Goal: Navigation & Orientation: Find specific page/section

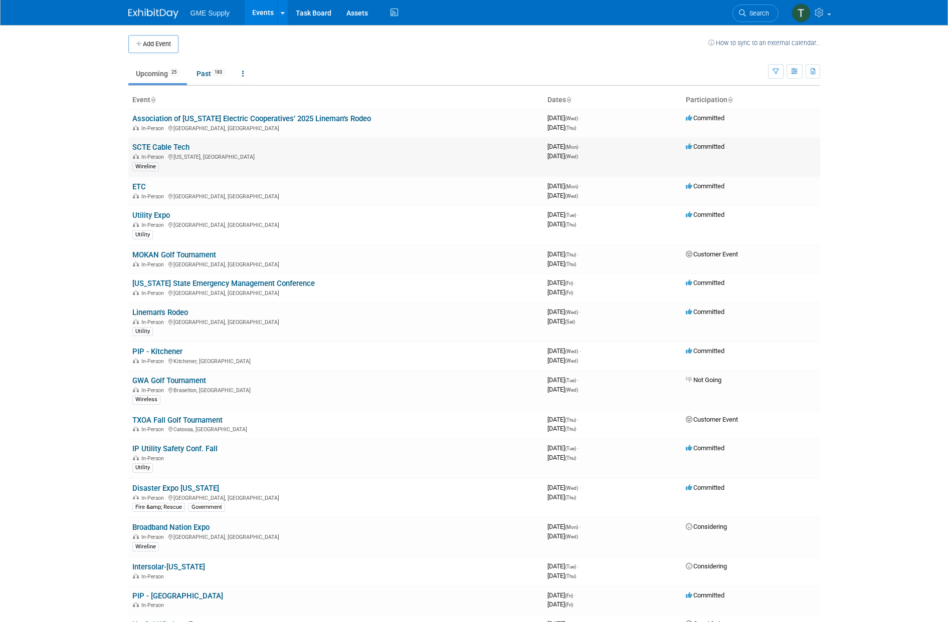
click at [167, 146] on link "SCTE Cable Tech" at bounding box center [160, 147] width 57 height 9
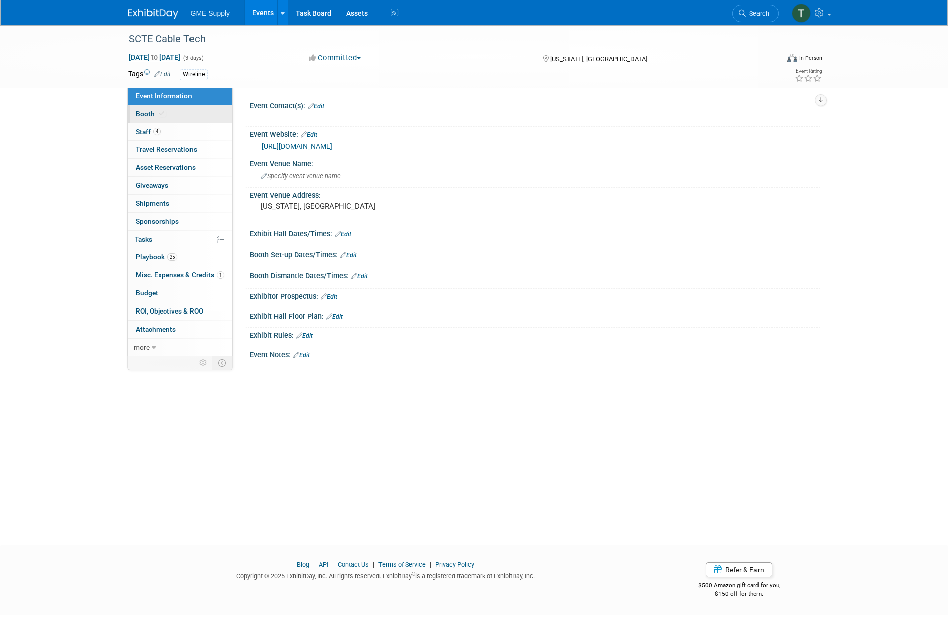
click at [140, 110] on span "Booth" at bounding box center [151, 114] width 31 height 8
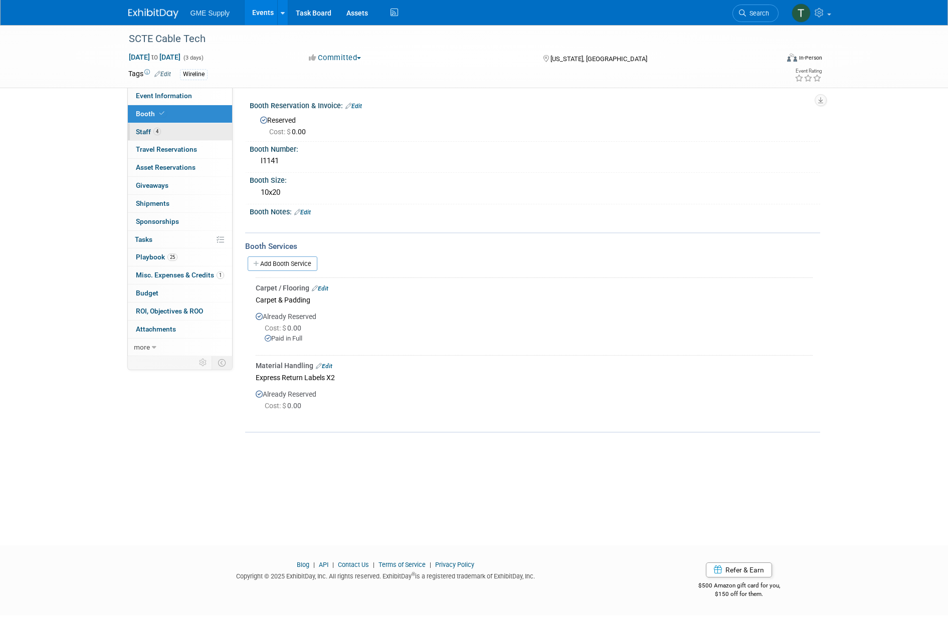
click at [140, 130] on span "Staff 4" at bounding box center [148, 132] width 25 height 8
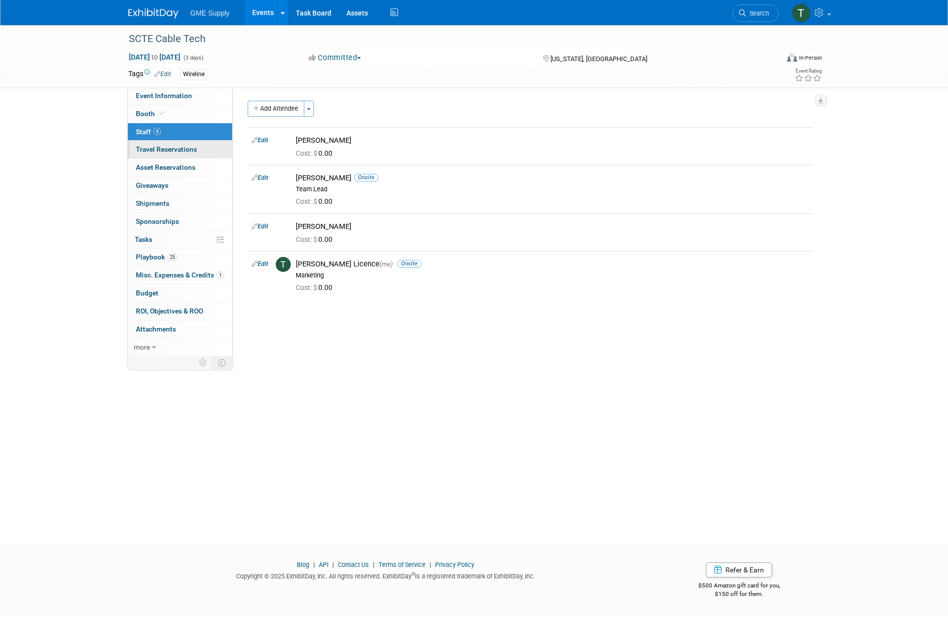
click at [145, 147] on span "Travel Reservations 0" at bounding box center [166, 149] width 61 height 8
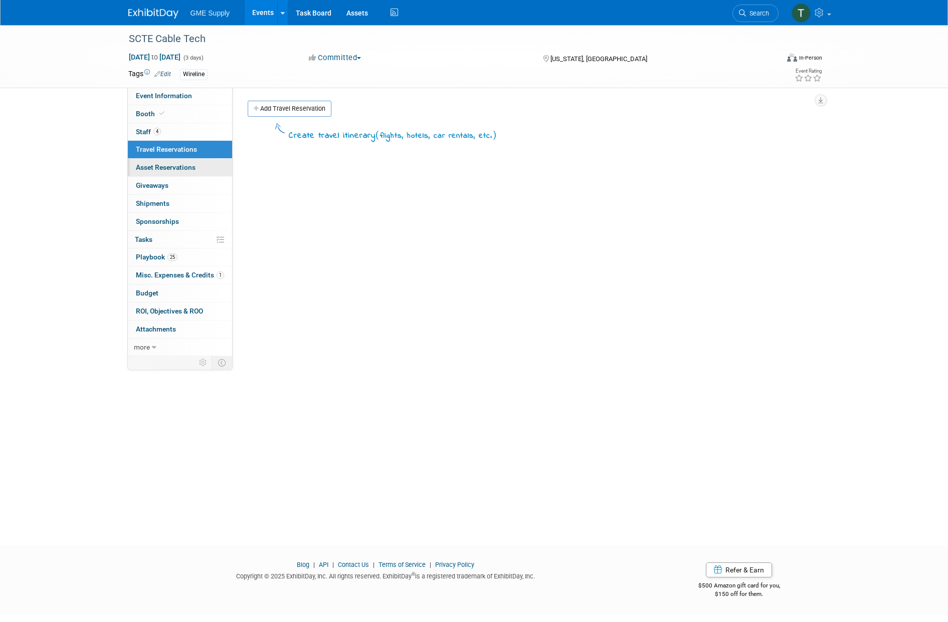
click at [147, 167] on span "Asset Reservations 0" at bounding box center [166, 167] width 60 height 8
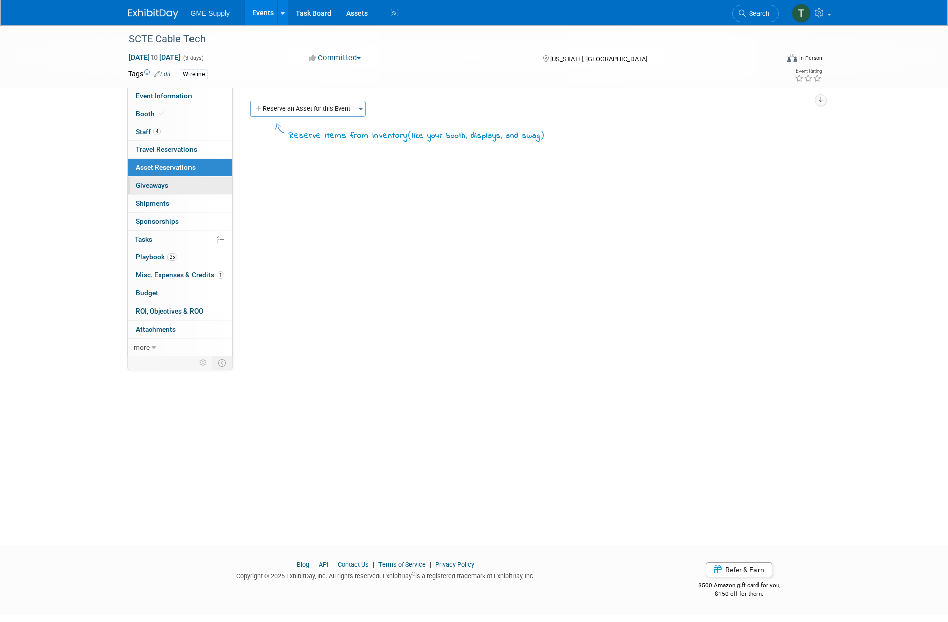
click at [154, 185] on span "Giveaways 0" at bounding box center [152, 185] width 33 height 8
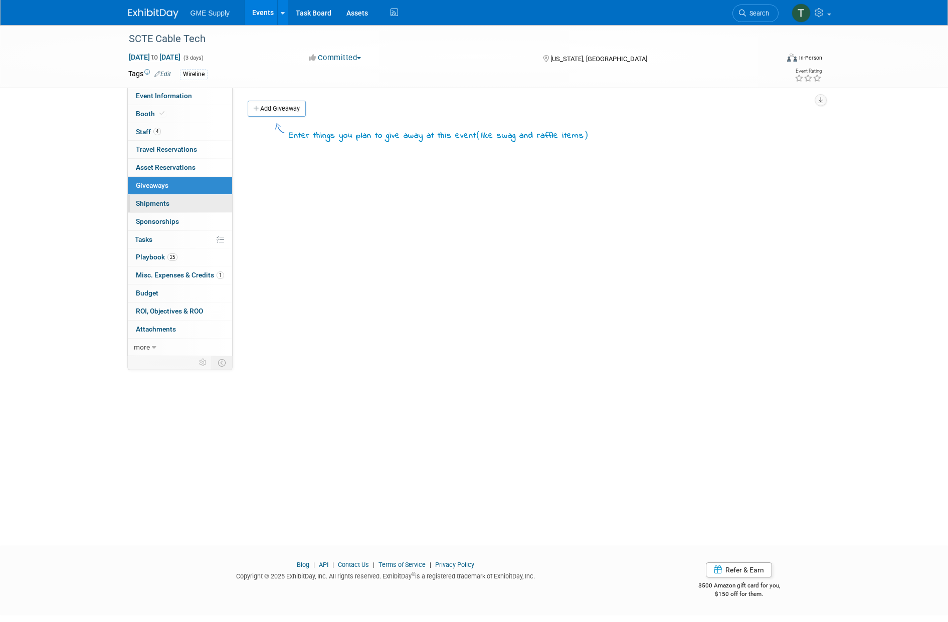
click at [150, 208] on link "0 Shipments 0" at bounding box center [180, 204] width 104 height 18
click at [156, 222] on span "Sponsorships 0" at bounding box center [157, 221] width 43 height 8
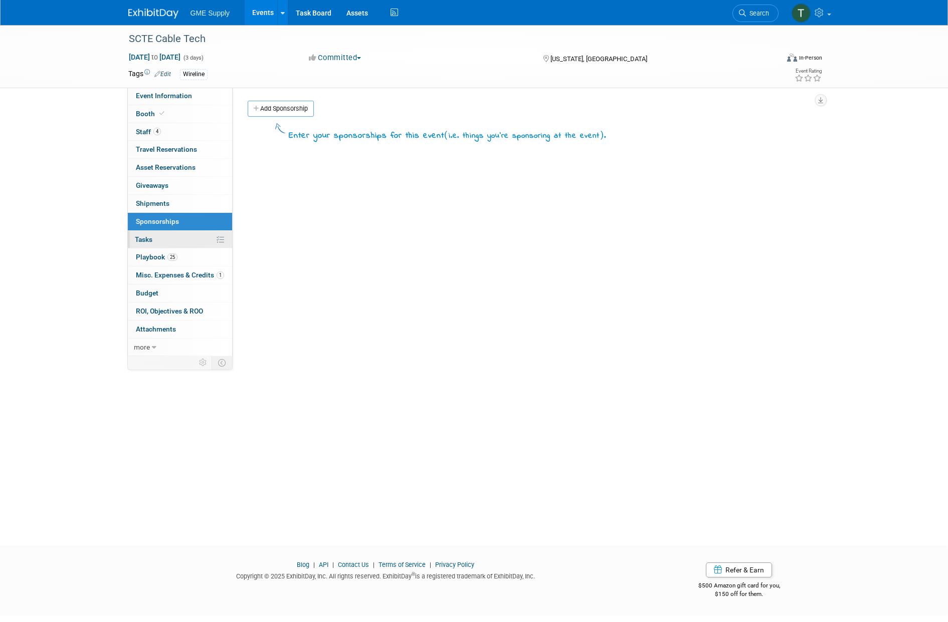
click at [149, 236] on span "Tasks 0%" at bounding box center [144, 240] width 18 height 8
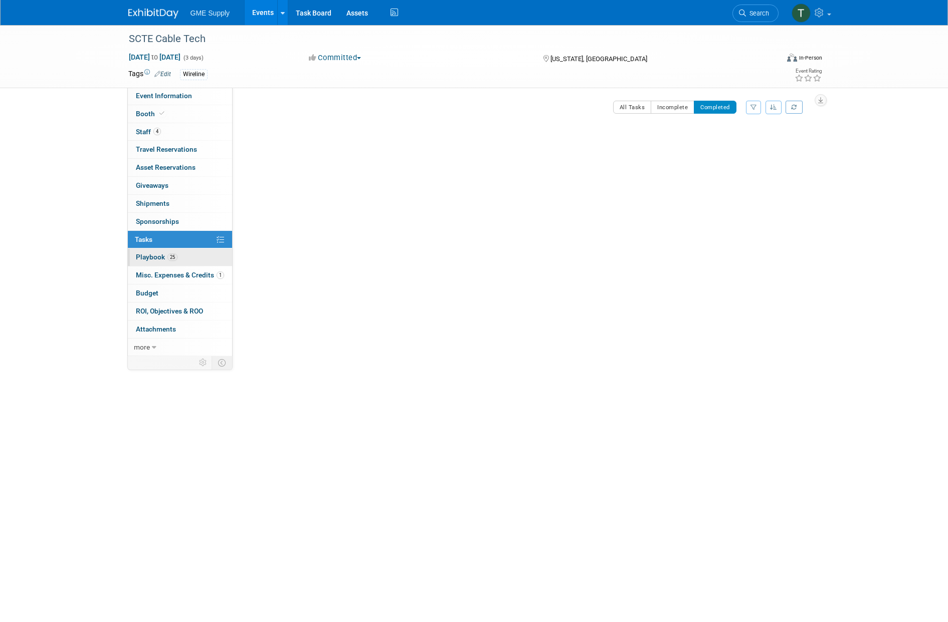
click at [148, 258] on link "25 Playbook 25" at bounding box center [180, 258] width 104 height 18
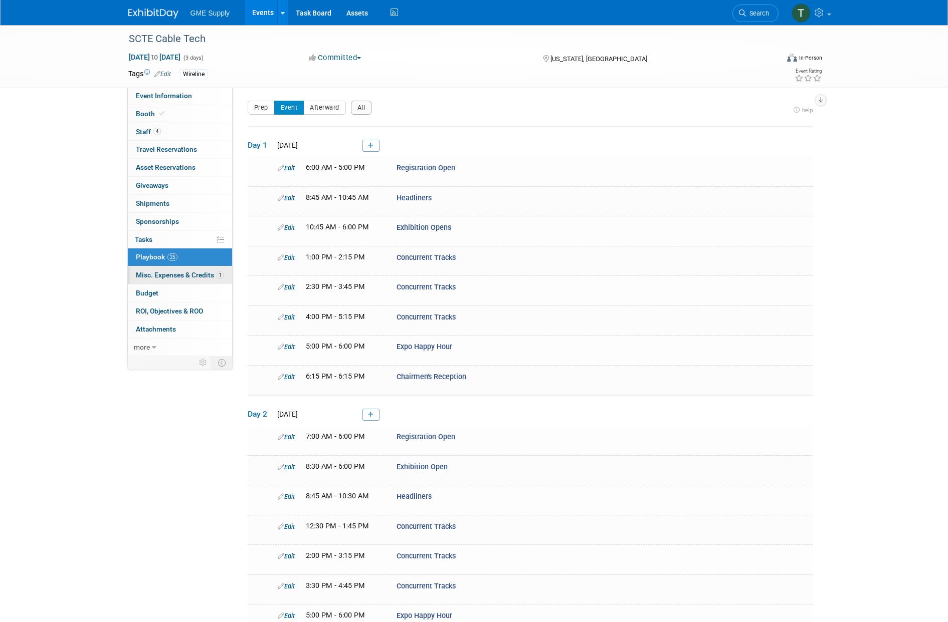
click at [151, 274] on span "Misc. Expenses & Credits 1" at bounding box center [180, 275] width 88 height 8
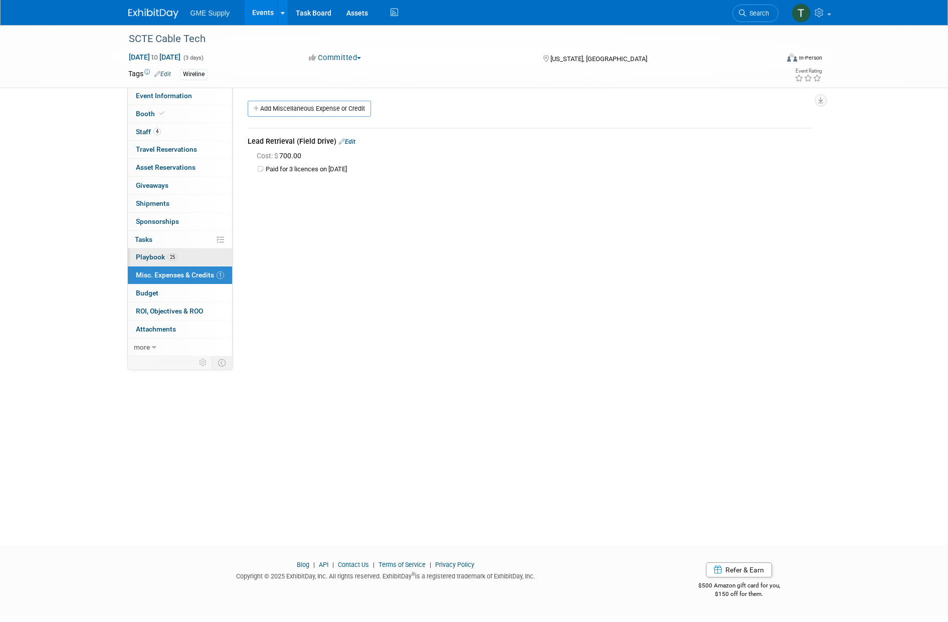
click at [152, 253] on span "Playbook 25" at bounding box center [157, 257] width 42 height 8
